Goal: Use online tool/utility: Utilize a website feature to perform a specific function

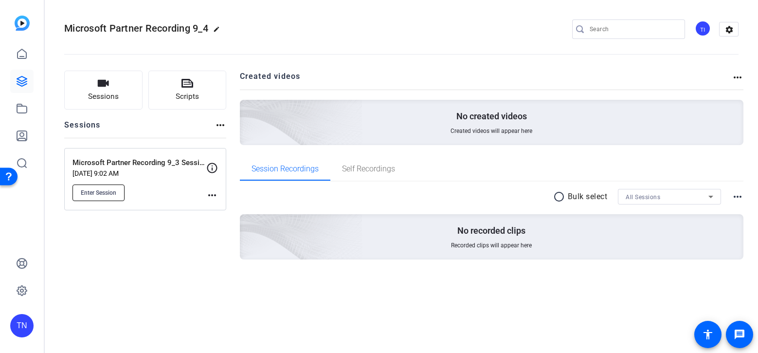
click at [110, 195] on span "Enter Session" at bounding box center [99, 193] width 36 height 8
click at [26, 81] on icon at bounding box center [22, 81] width 12 height 12
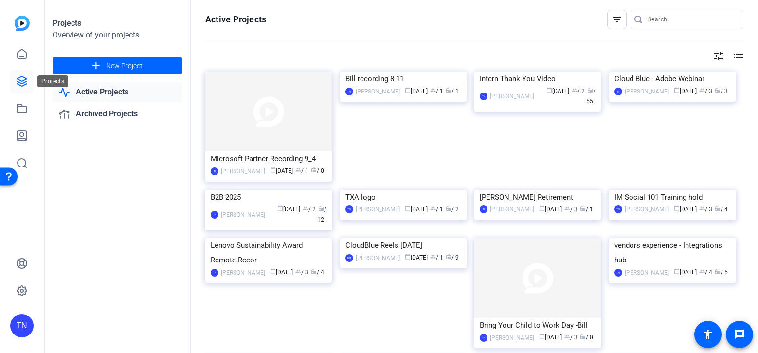
click at [21, 77] on icon at bounding box center [22, 81] width 12 height 12
click at [96, 110] on link "Archived Projects" at bounding box center [117, 114] width 129 height 20
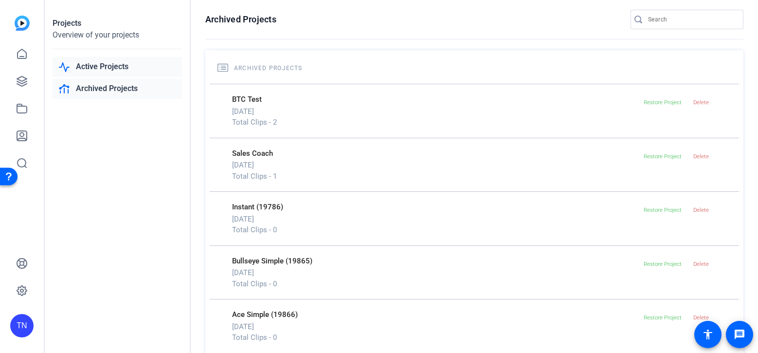
click at [110, 67] on link "Active Projects" at bounding box center [117, 67] width 129 height 20
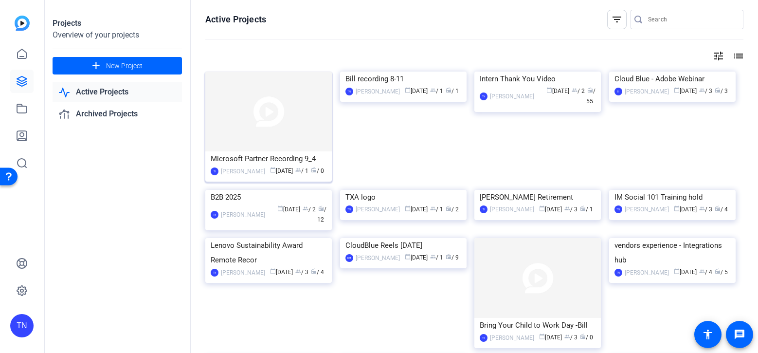
click at [254, 158] on div "Microsoft Partner Recording 9_4" at bounding box center [269, 158] width 116 height 15
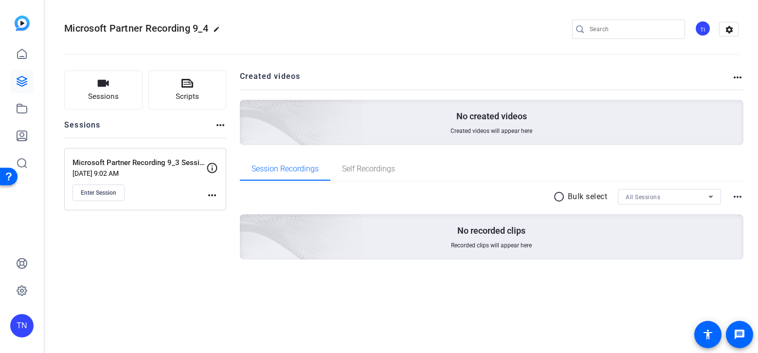
click at [212, 192] on mat-icon "more_horiz" at bounding box center [212, 195] width 12 height 12
click at [225, 207] on span "Edit Session" at bounding box center [236, 209] width 44 height 12
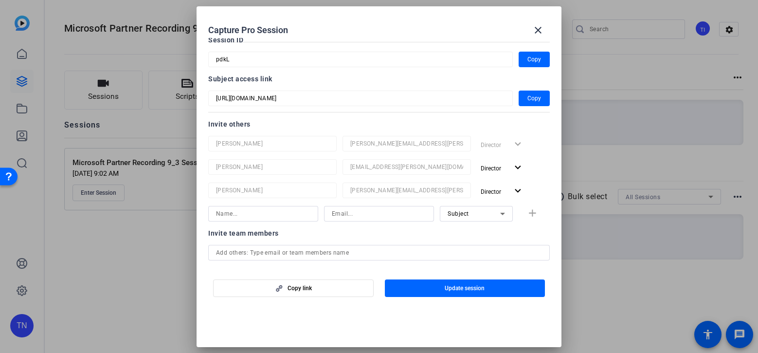
scroll to position [64, 0]
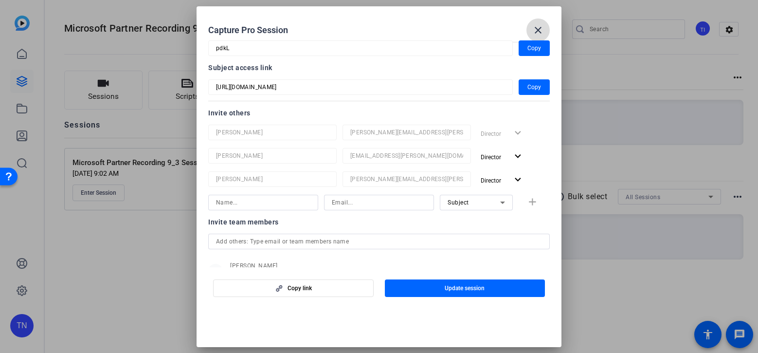
click at [536, 35] on mat-icon "close" at bounding box center [538, 30] width 12 height 12
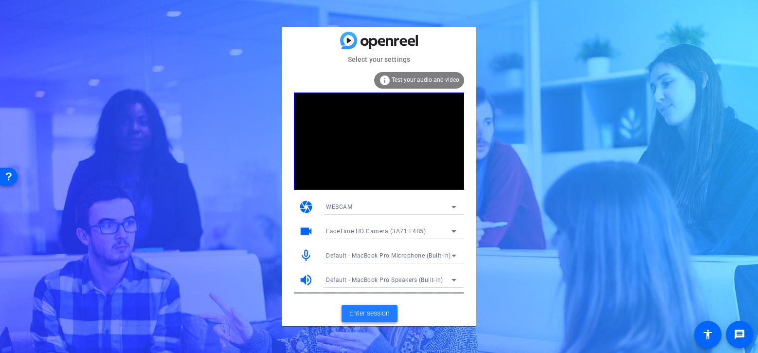
click at [386, 313] on span "Enter session" at bounding box center [369, 313] width 40 height 10
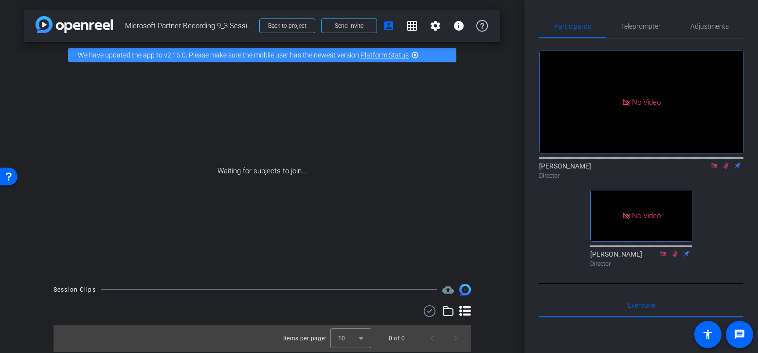
click at [726, 169] on icon at bounding box center [726, 165] width 8 height 7
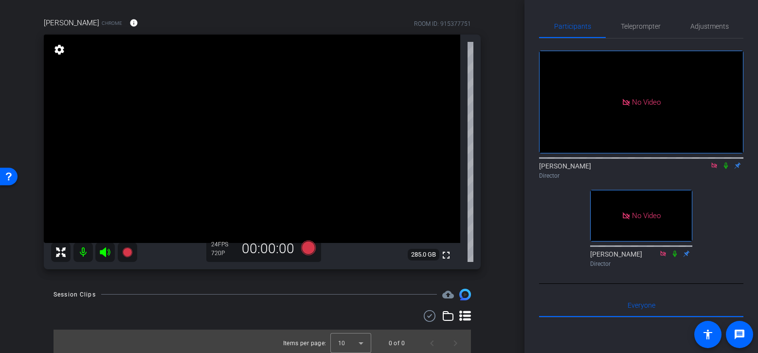
scroll to position [71, 0]
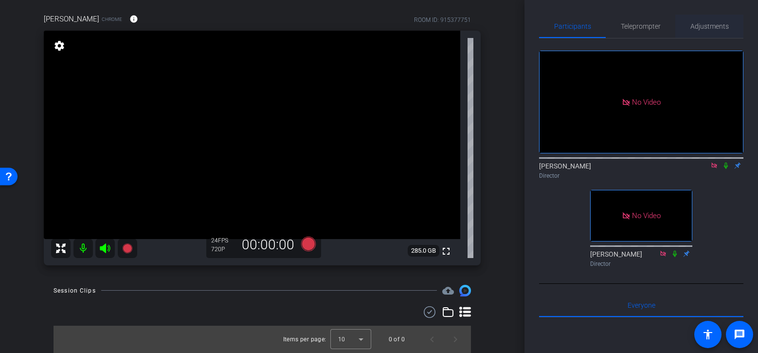
click at [698, 30] on span "Adjustments" at bounding box center [709, 26] width 38 height 7
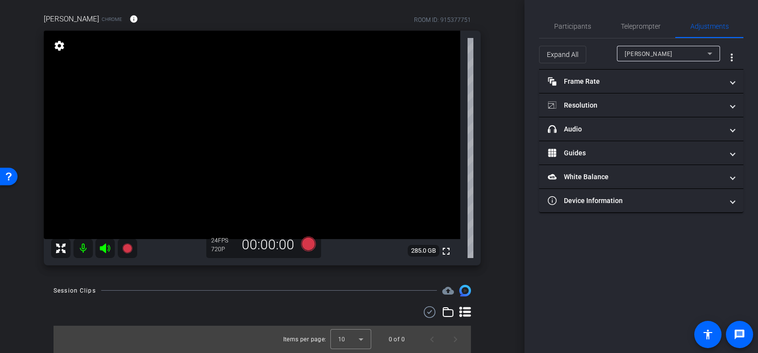
click at [701, 56] on div "Michael Kline" at bounding box center [666, 54] width 83 height 12
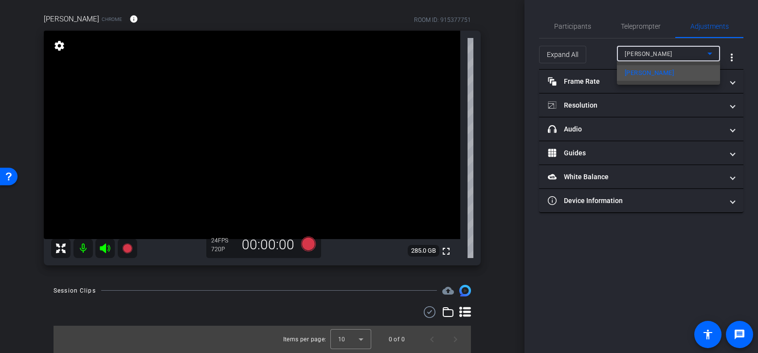
click at [701, 56] on div at bounding box center [379, 176] width 758 height 353
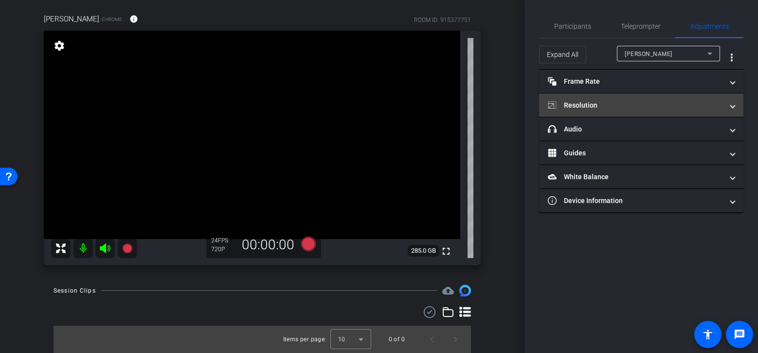
click at [695, 103] on mat-panel-title "Resolution" at bounding box center [635, 105] width 175 height 10
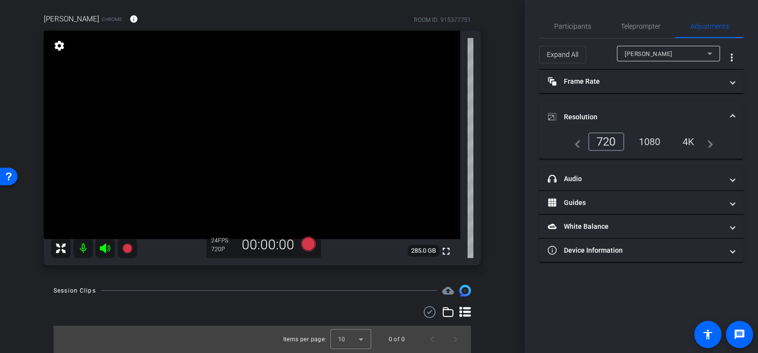
click at [650, 142] on div "1080" at bounding box center [650, 141] width 36 height 17
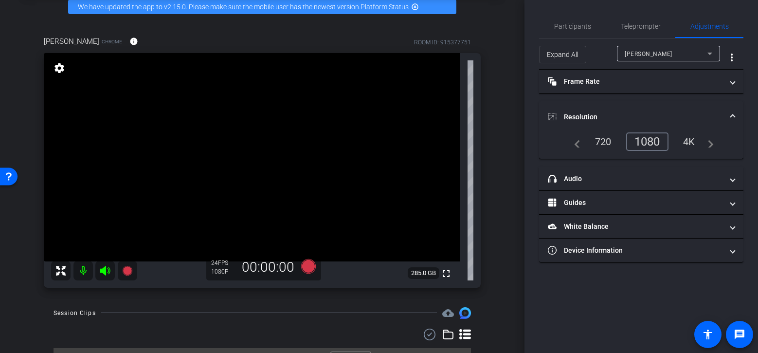
click at [85, 272] on mat-icon at bounding box center [82, 270] width 19 height 19
click at [100, 270] on icon at bounding box center [105, 271] width 10 height 10
click at [106, 271] on icon at bounding box center [105, 271] width 12 height 12
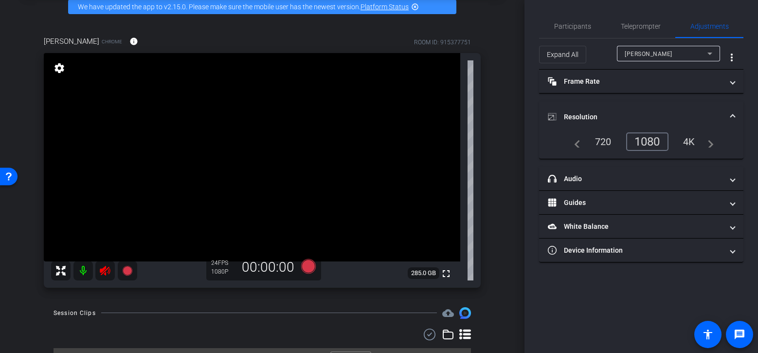
click at [107, 271] on icon at bounding box center [105, 271] width 12 height 12
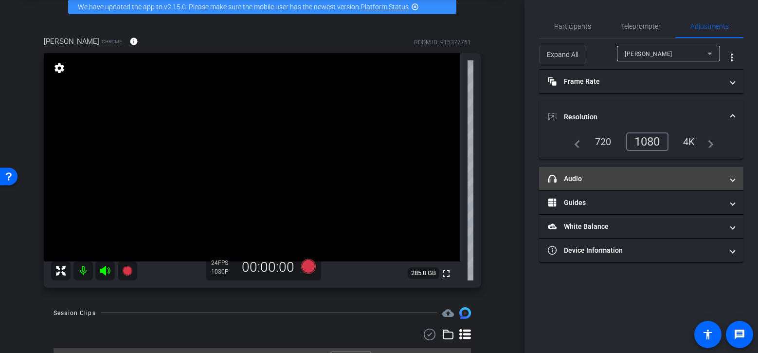
click at [721, 183] on mat-panel-title "headphone icon Audio" at bounding box center [635, 179] width 175 height 10
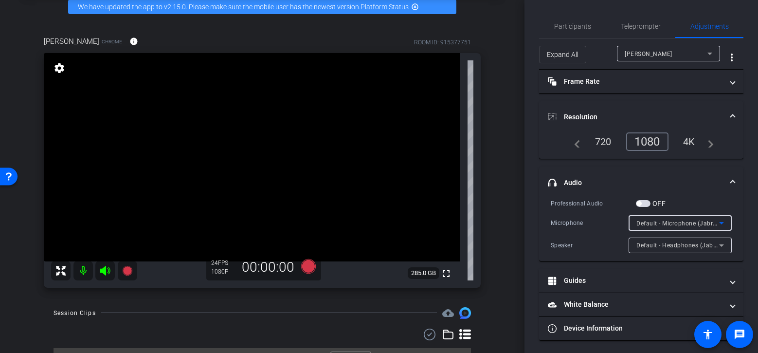
click at [723, 222] on icon at bounding box center [721, 223] width 5 height 2
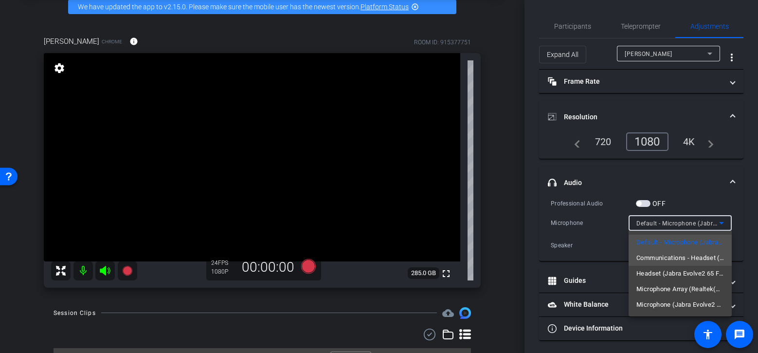
click at [706, 262] on span "Communications - Headset (Jabra Evolve2 65 Flex)" at bounding box center [680, 258] width 88 height 12
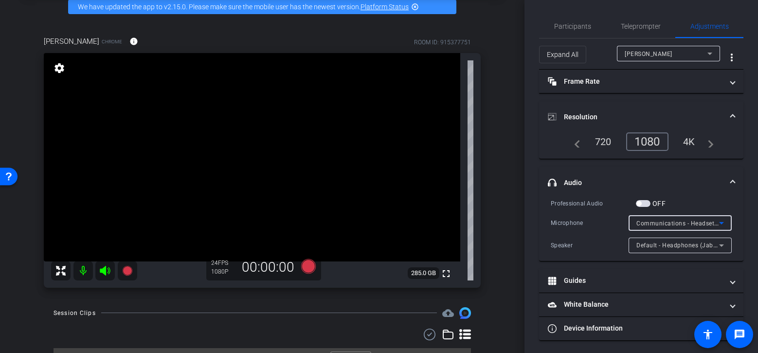
click at [721, 244] on icon at bounding box center [721, 245] width 5 height 2
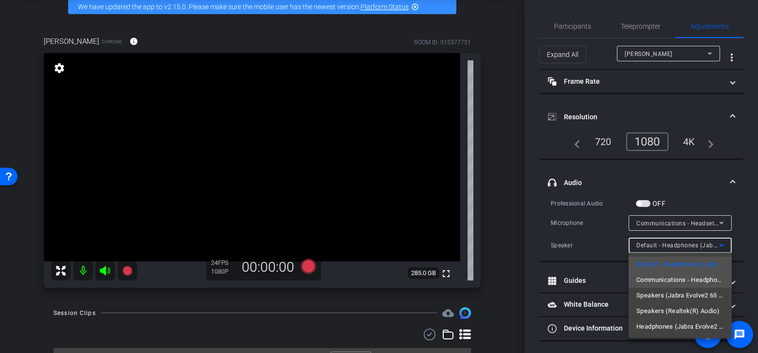
click at [700, 283] on span "Communications - Headphones (Jabra Evolve2 65 Flex)" at bounding box center [680, 280] width 88 height 12
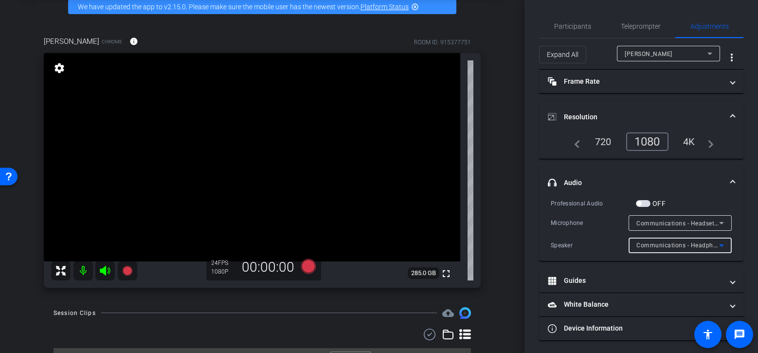
click at [720, 221] on icon at bounding box center [722, 223] width 12 height 12
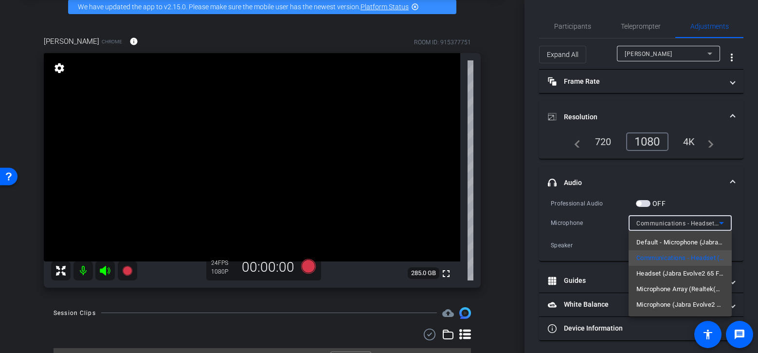
click at [697, 178] on div at bounding box center [379, 176] width 758 height 353
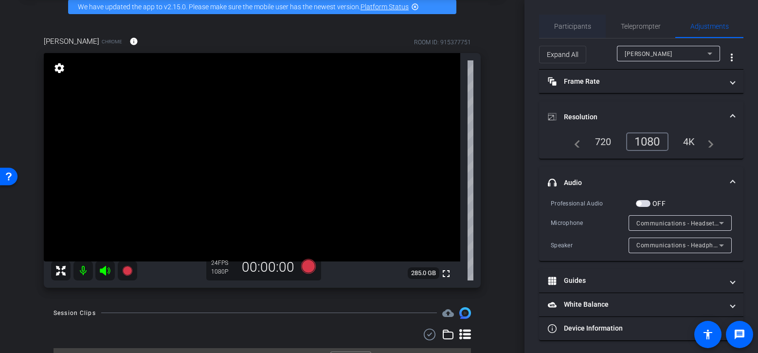
click at [584, 29] on span "Participants" at bounding box center [572, 26] width 37 height 7
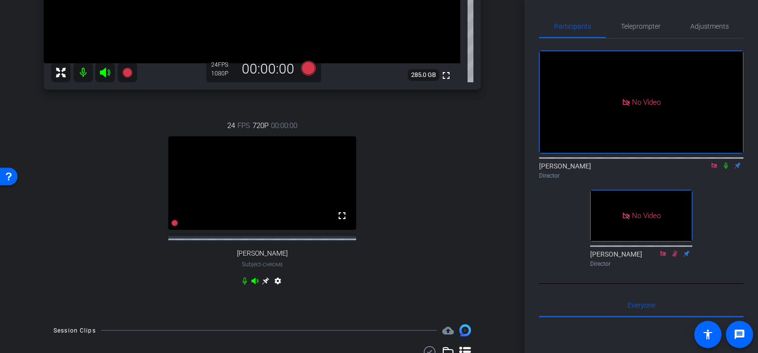
scroll to position [251, 0]
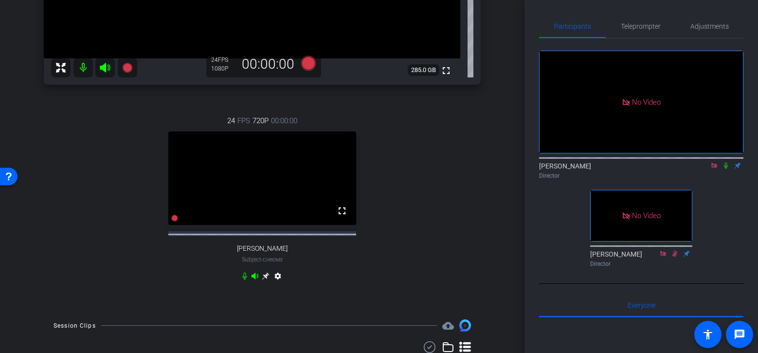
click at [267, 280] on icon at bounding box center [266, 276] width 8 height 8
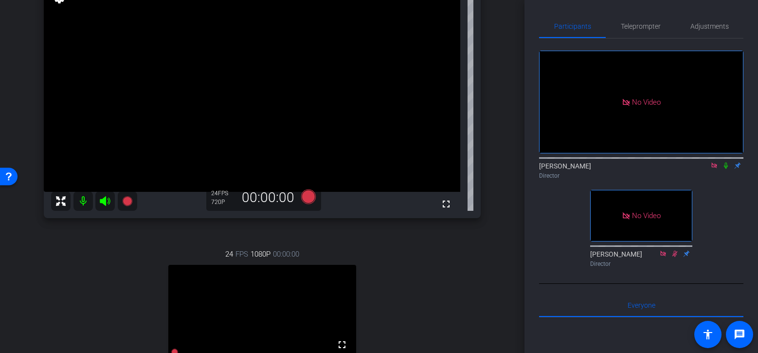
scroll to position [96, 0]
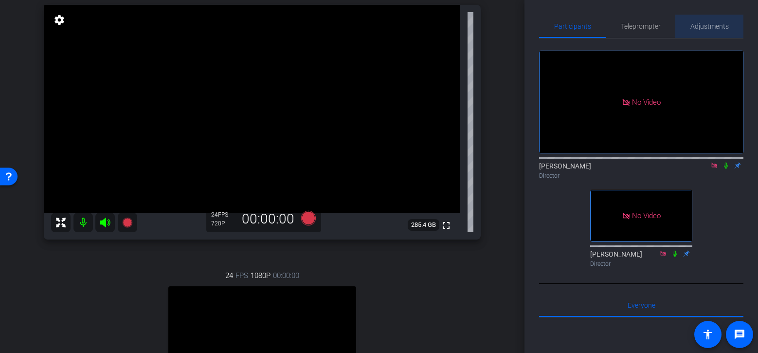
click at [706, 29] on span "Adjustments" at bounding box center [709, 26] width 38 height 7
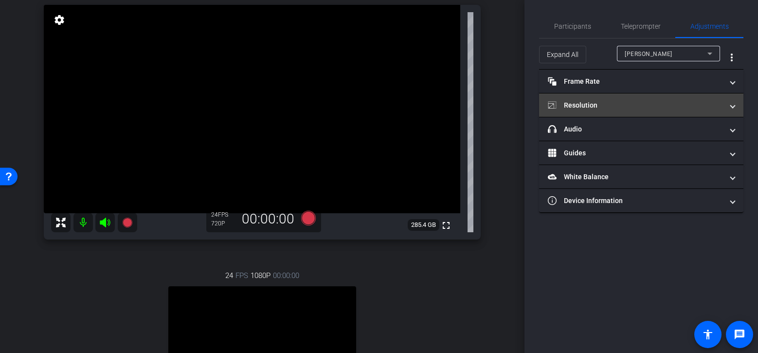
click at [665, 105] on mat-panel-title "Resolution" at bounding box center [635, 105] width 175 height 10
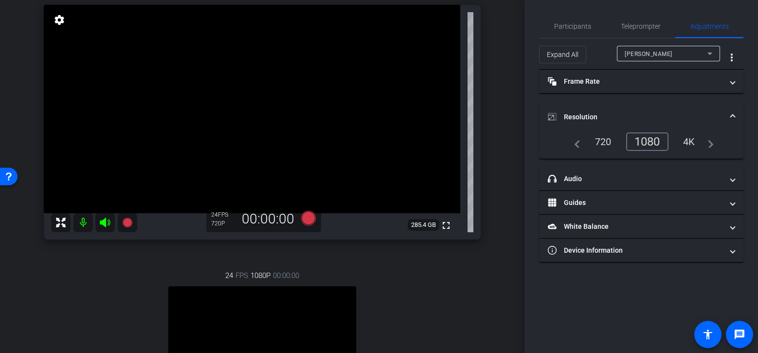
click at [675, 55] on div "Michael Kline" at bounding box center [666, 54] width 83 height 12
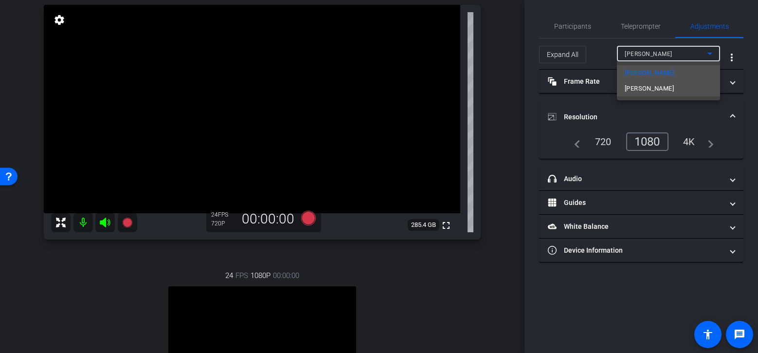
click at [656, 86] on mat-option "Al Shah" at bounding box center [668, 89] width 103 height 16
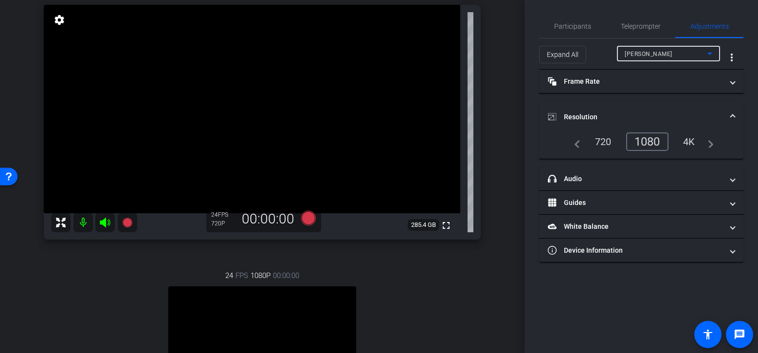
type input "11000"
click at [650, 142] on div "1080" at bounding box center [650, 141] width 36 height 17
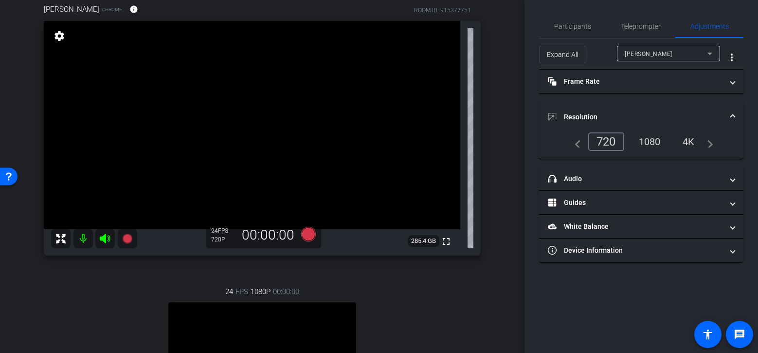
scroll to position [84, 0]
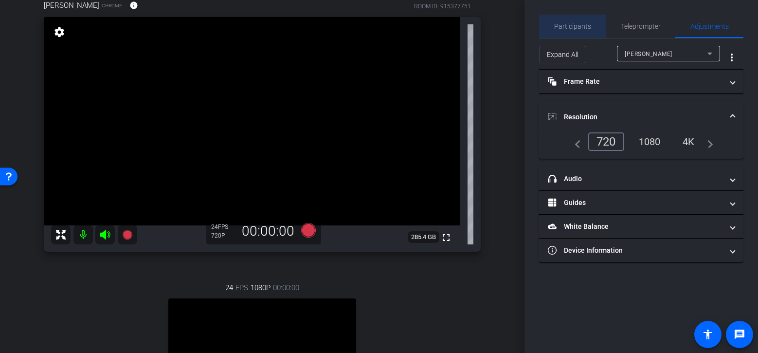
click at [577, 28] on span "Participants" at bounding box center [572, 26] width 37 height 7
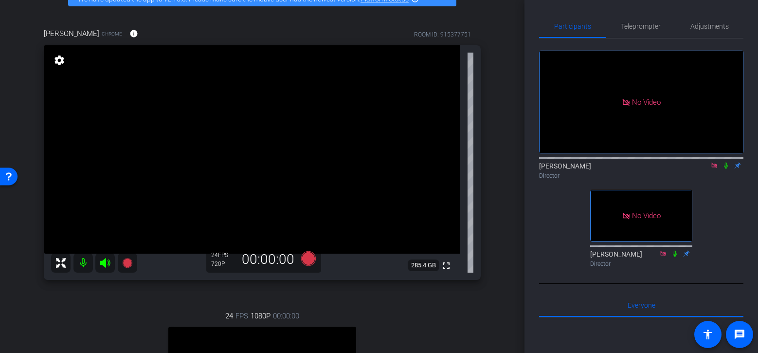
scroll to position [75, 0]
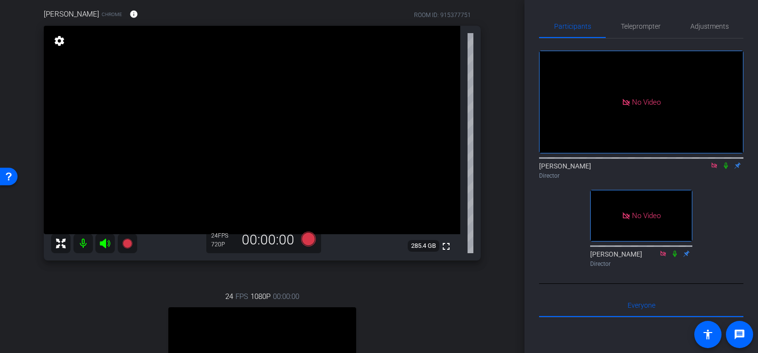
click at [725, 163] on icon at bounding box center [726, 166] width 4 height 6
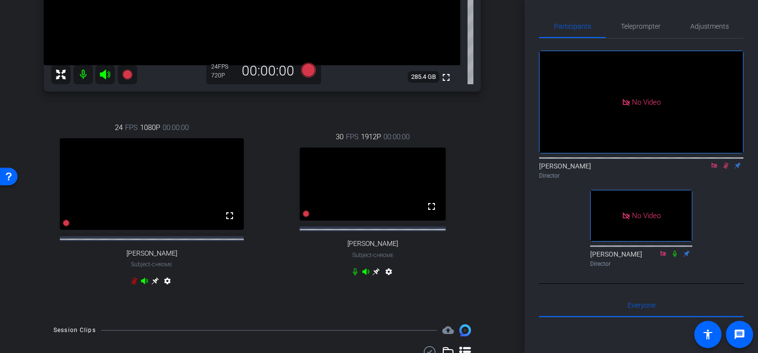
scroll to position [256, 0]
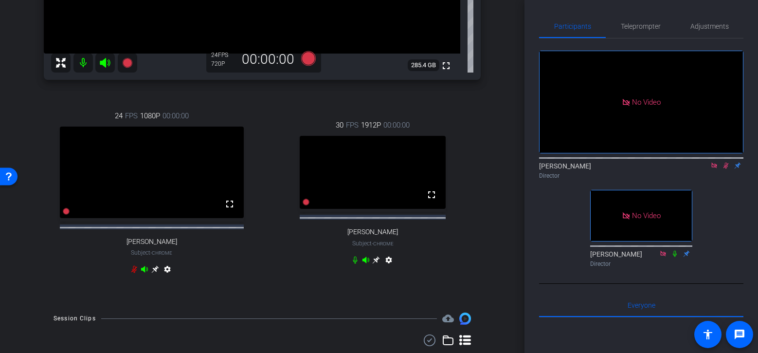
click at [727, 163] on icon at bounding box center [726, 166] width 5 height 6
click at [726, 162] on icon at bounding box center [726, 165] width 8 height 7
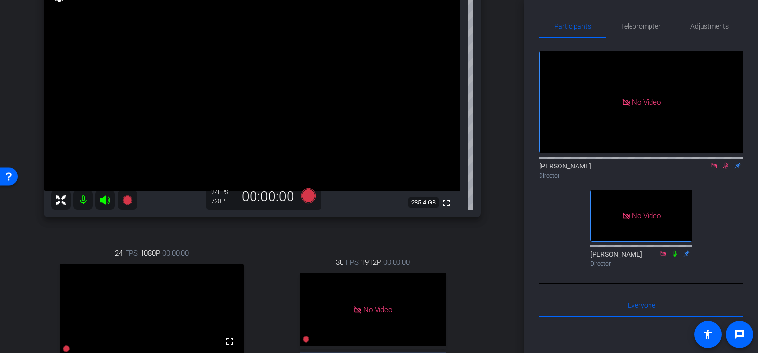
scroll to position [106, 0]
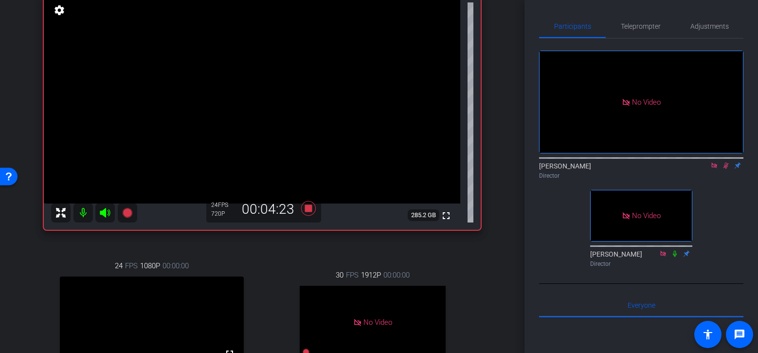
click at [728, 161] on mat-icon at bounding box center [726, 165] width 12 height 9
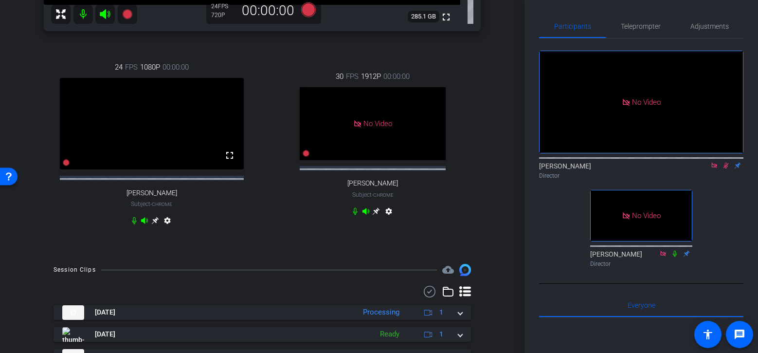
scroll to position [361, 0]
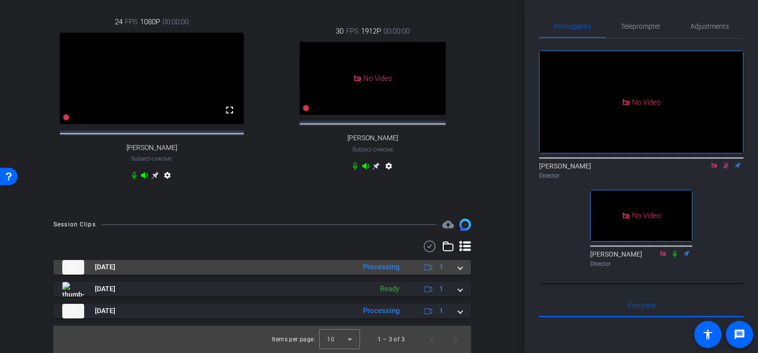
click at [461, 266] on span at bounding box center [460, 267] width 4 height 10
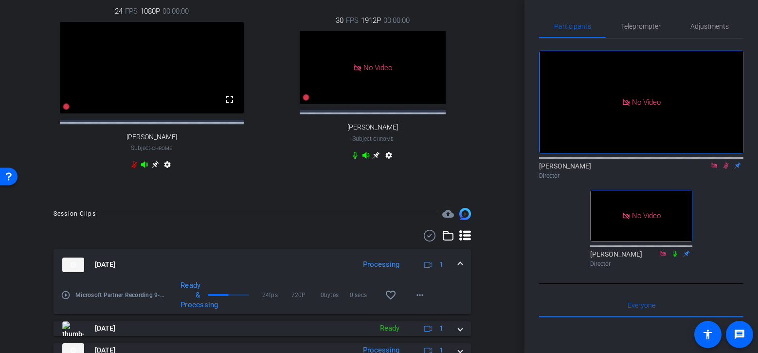
scroll to position [411, 0]
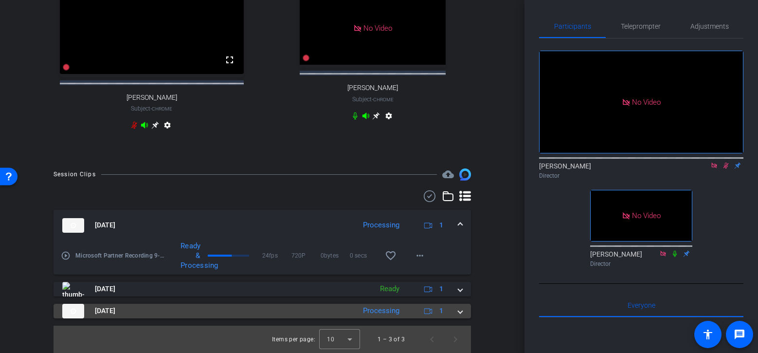
click at [459, 317] on mat-expansion-panel-header "Sep 4, 2025 Processing 1" at bounding box center [262, 311] width 417 height 15
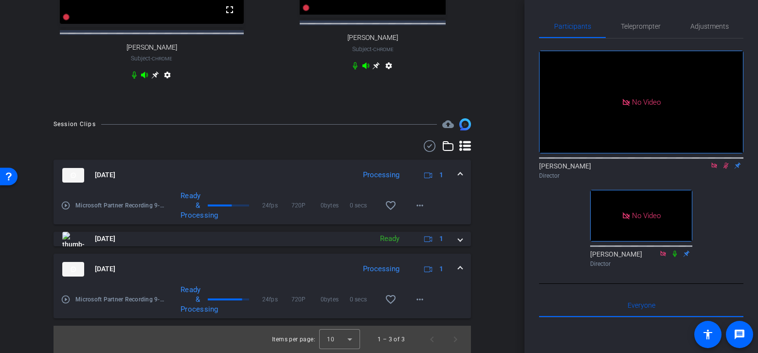
scroll to position [461, 0]
click at [68, 301] on mat-icon "play_circle_outline" at bounding box center [66, 299] width 10 height 10
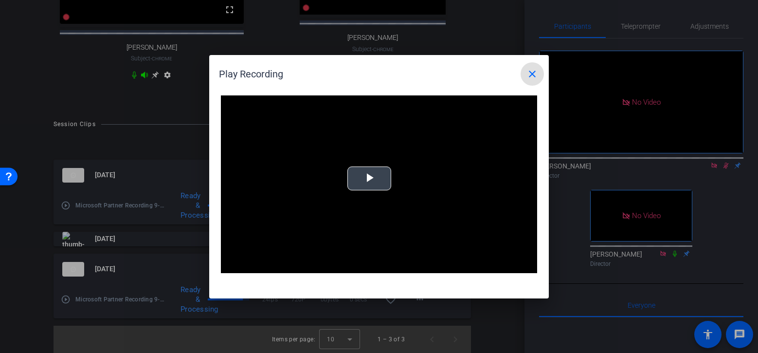
click at [369, 178] on span "Video Player" at bounding box center [369, 178] width 0 height 0
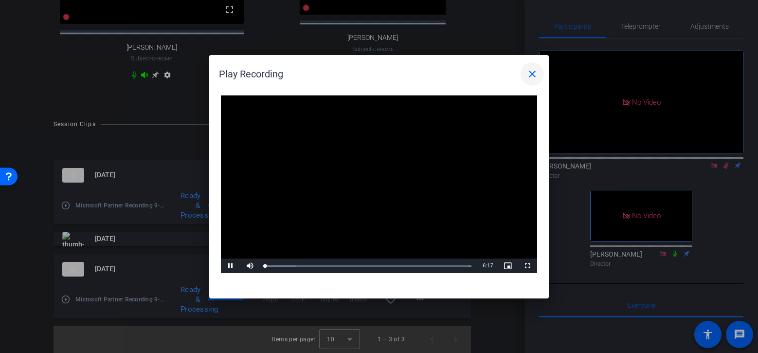
click at [531, 75] on mat-icon "close" at bounding box center [532, 74] width 12 height 12
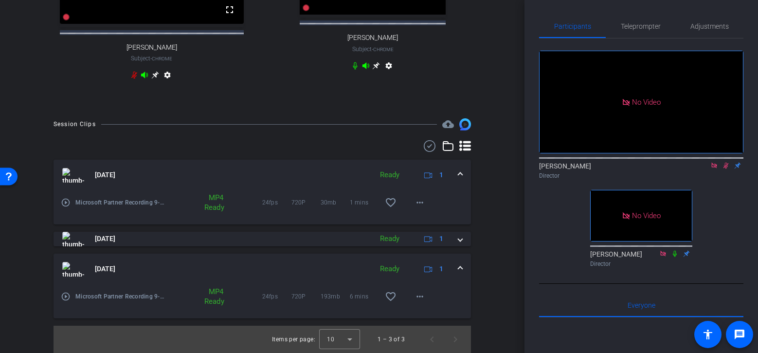
click at [726, 162] on icon at bounding box center [726, 165] width 8 height 7
click at [727, 163] on icon at bounding box center [726, 166] width 4 height 6
